Goal: Information Seeking & Learning: Check status

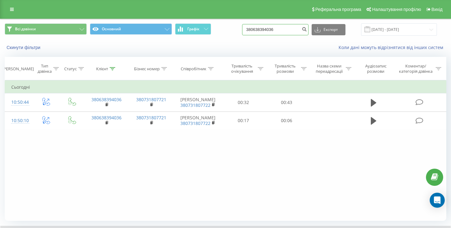
click at [284, 31] on input "380638394036" at bounding box center [275, 29] width 66 height 11
click at [274, 35] on input at bounding box center [275, 29] width 66 height 11
paste input "380990247489"
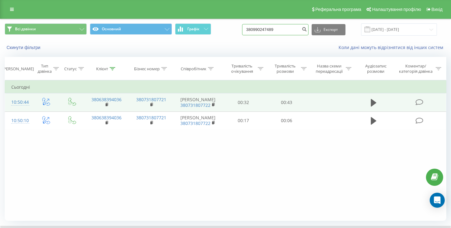
type input "380990247489"
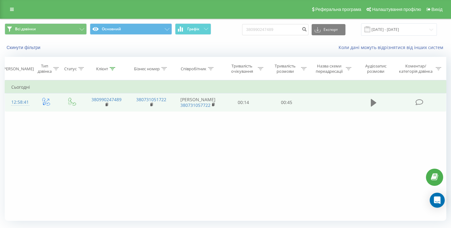
click at [372, 100] on icon at bounding box center [373, 103] width 6 height 8
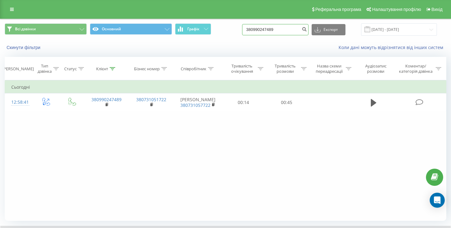
click at [276, 29] on input "380990247489" at bounding box center [275, 29] width 66 height 11
paste input "79780724"
type input "380979780724"
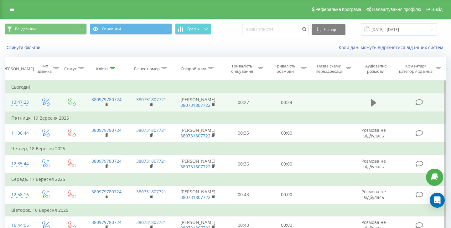
click at [370, 106] on icon at bounding box center [373, 103] width 6 height 8
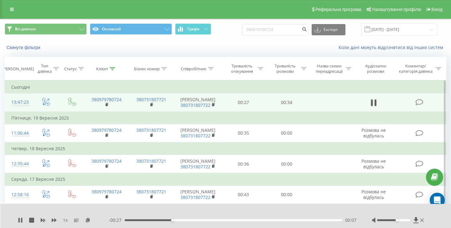
click at [398, 220] on div at bounding box center [393, 221] width 33 height 2
drag, startPoint x: 398, startPoint y: 220, endPoint x: 408, endPoint y: 221, distance: 9.4
click at [408, 221] on div at bounding box center [393, 221] width 33 height 2
click at [18, 222] on icon at bounding box center [20, 220] width 5 height 5
